Goal: Transaction & Acquisition: Purchase product/service

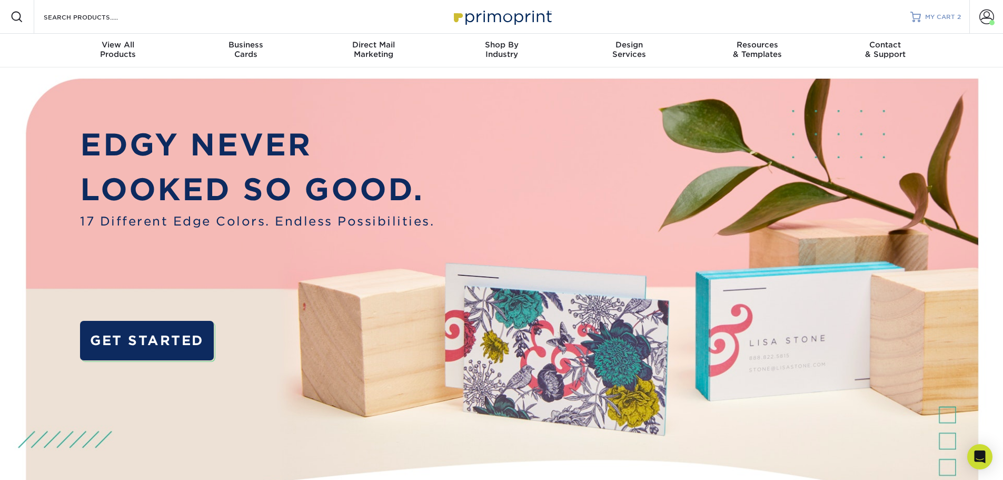
click at [941, 15] on span "MY CART" at bounding box center [940, 17] width 30 height 9
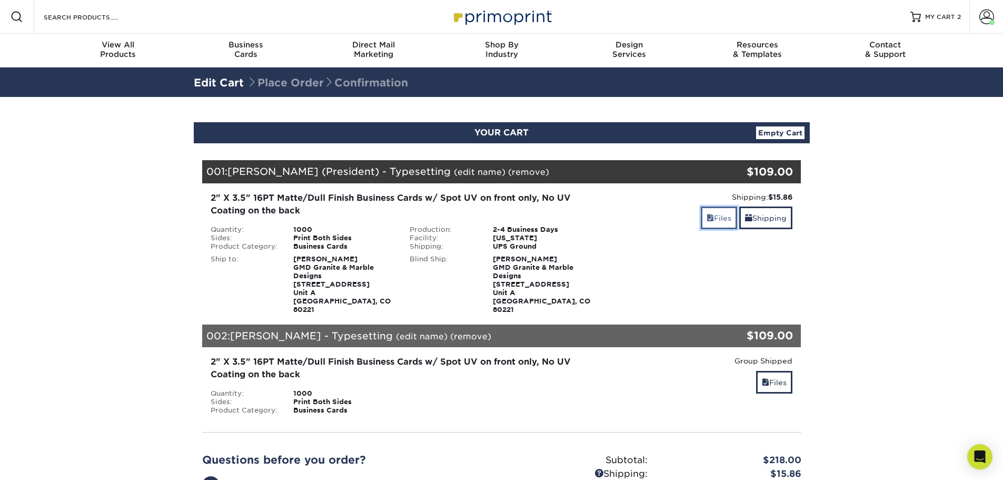
click at [721, 224] on link "Files" at bounding box center [719, 217] width 36 height 23
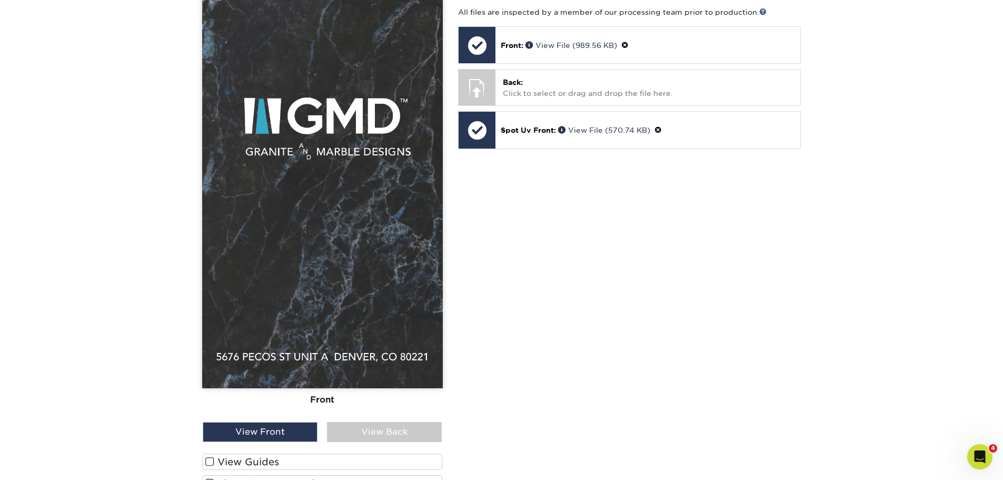
scroll to position [369, 0]
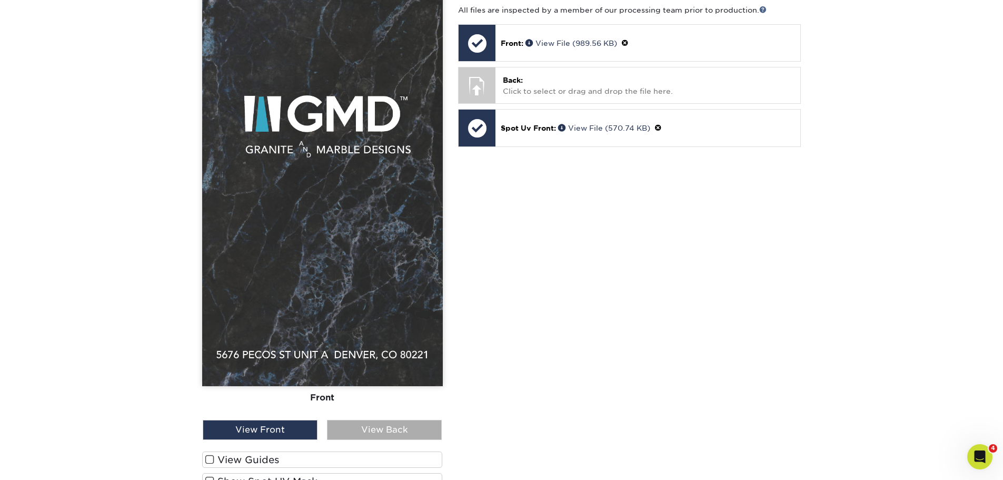
click at [401, 421] on div "View Back" at bounding box center [384, 430] width 115 height 20
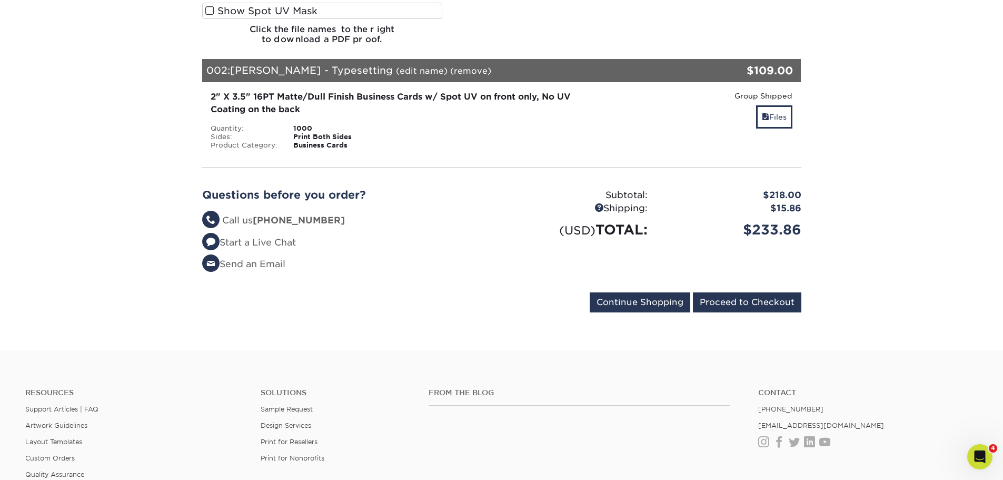
scroll to position [843, 0]
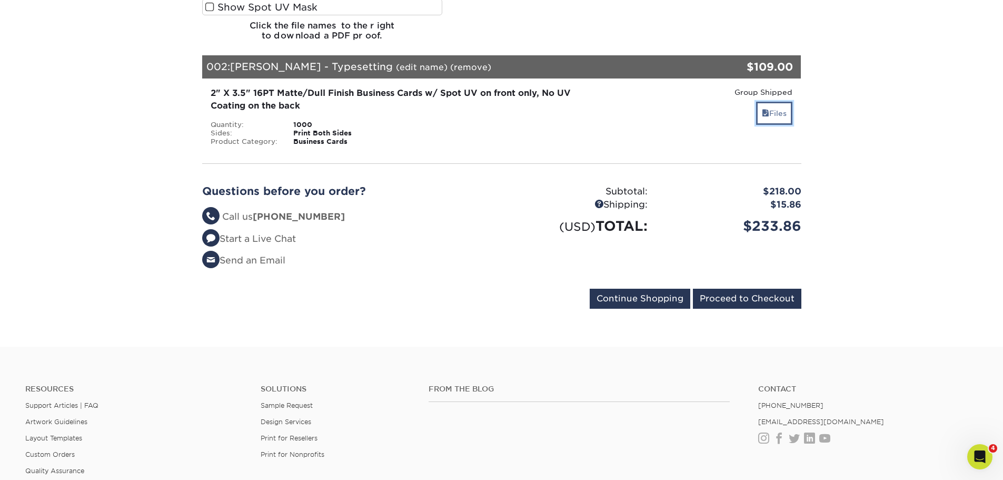
click at [775, 105] on link "Files" at bounding box center [774, 113] width 36 height 23
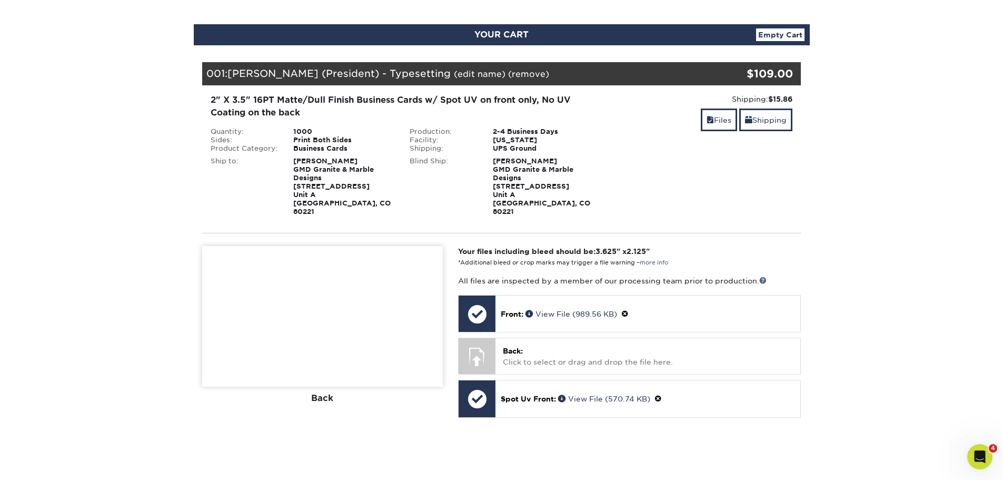
scroll to position [0, 0]
